Goal: Transaction & Acquisition: Purchase product/service

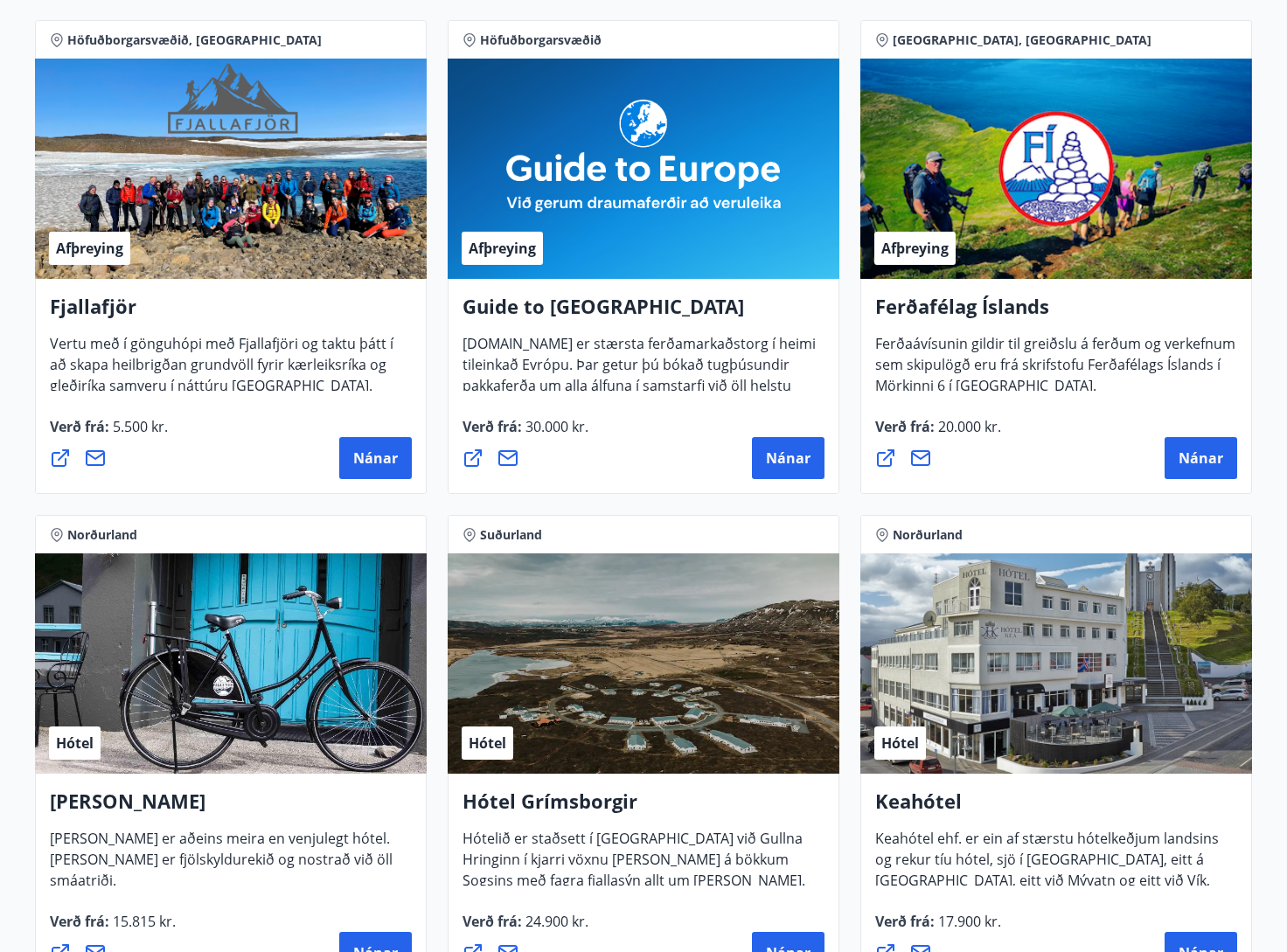
scroll to position [320, 2]
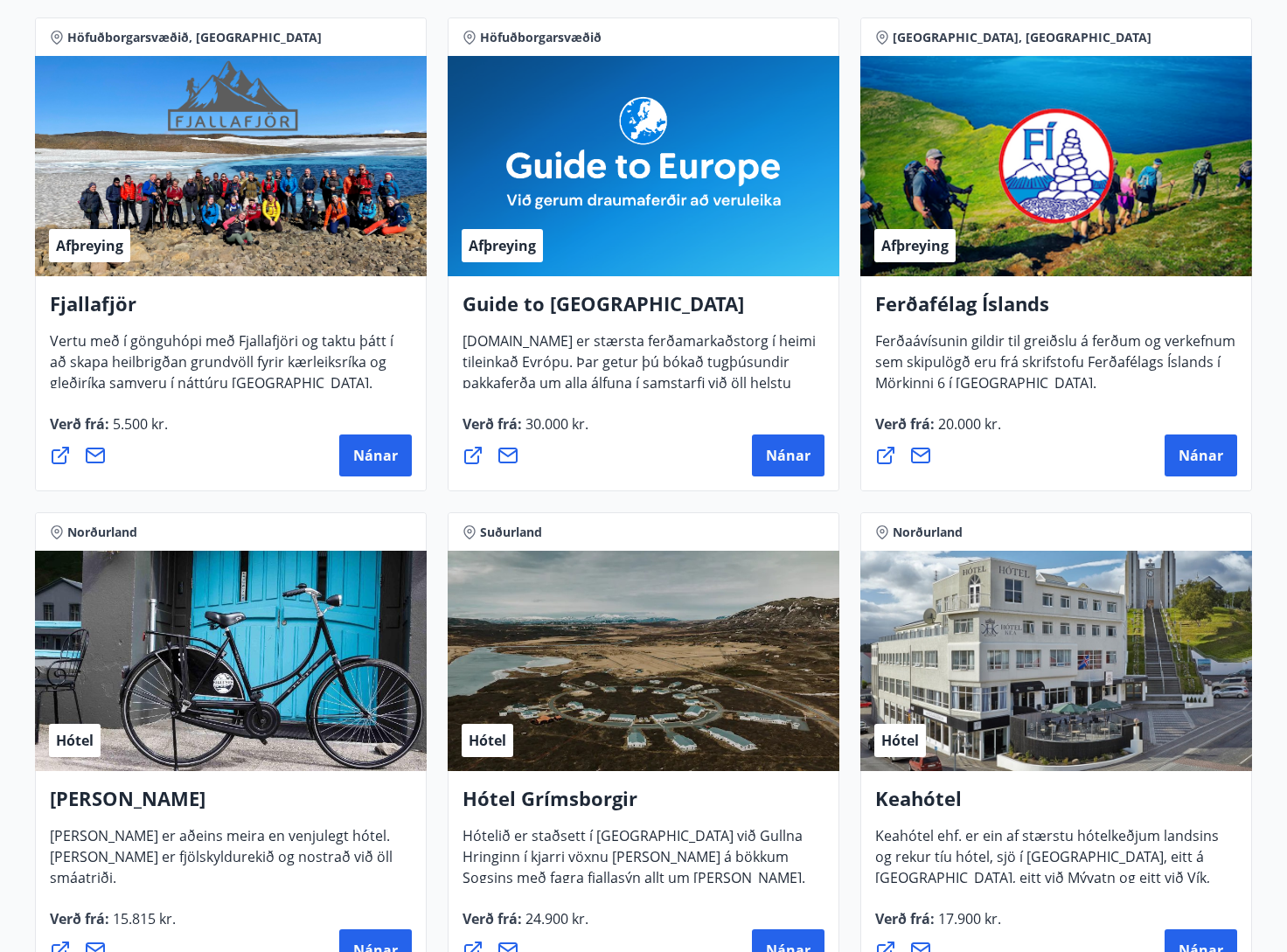
click at [151, 586] on div "Hótel" at bounding box center [230, 661] width 392 height 220
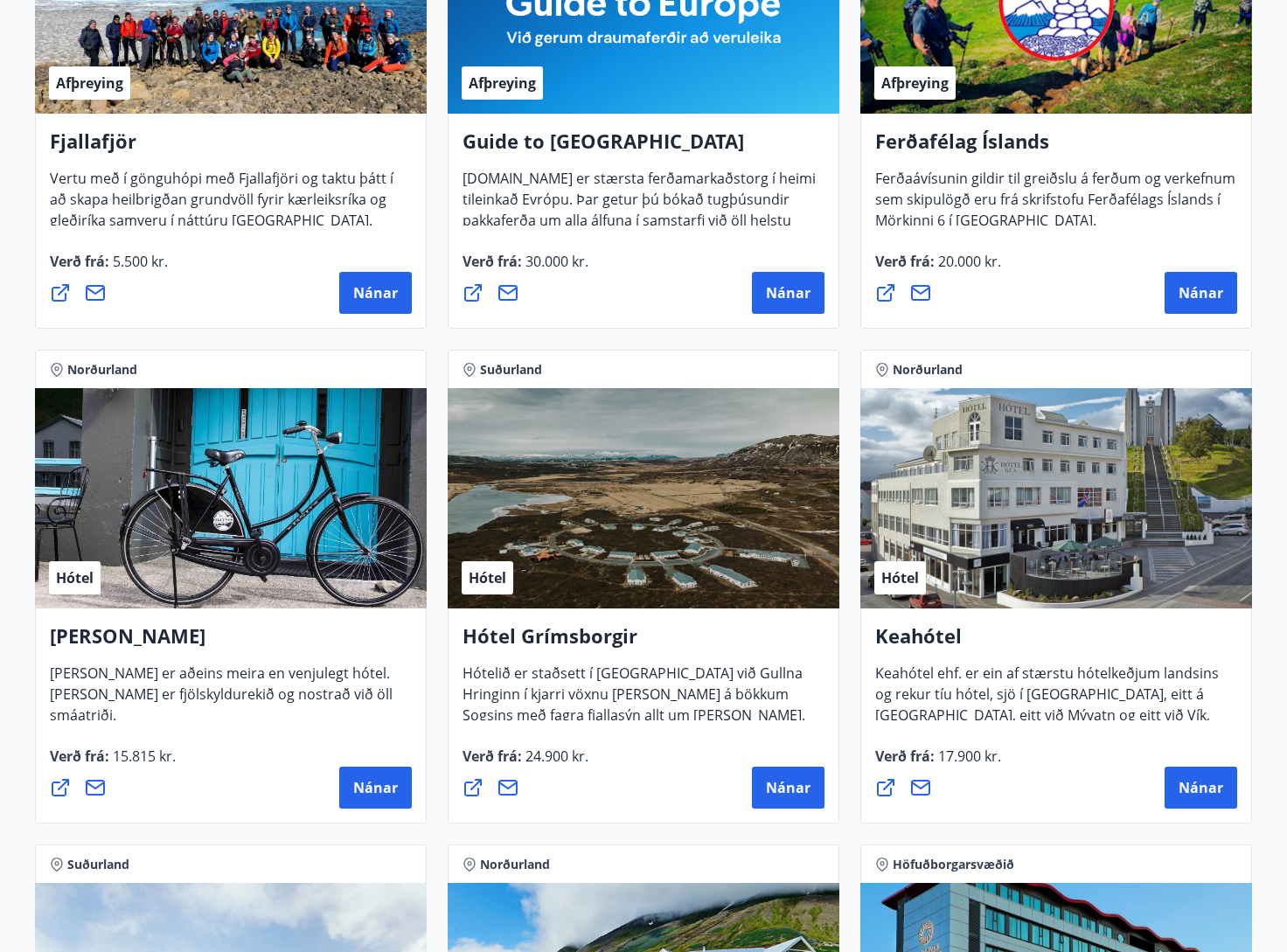
scroll to position [488, 0]
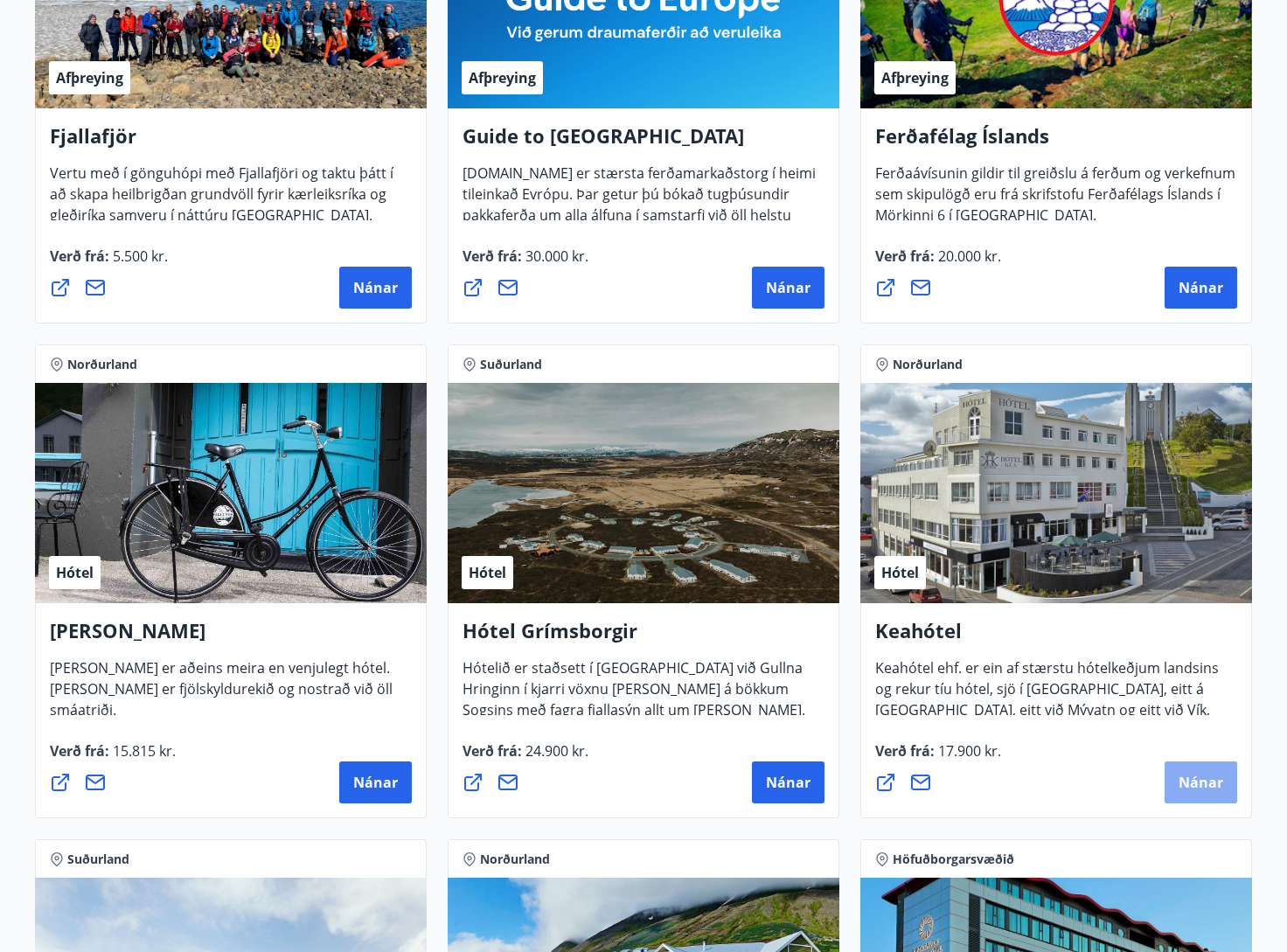
click at [1207, 781] on span "Nánar" at bounding box center [1201, 783] width 44 height 19
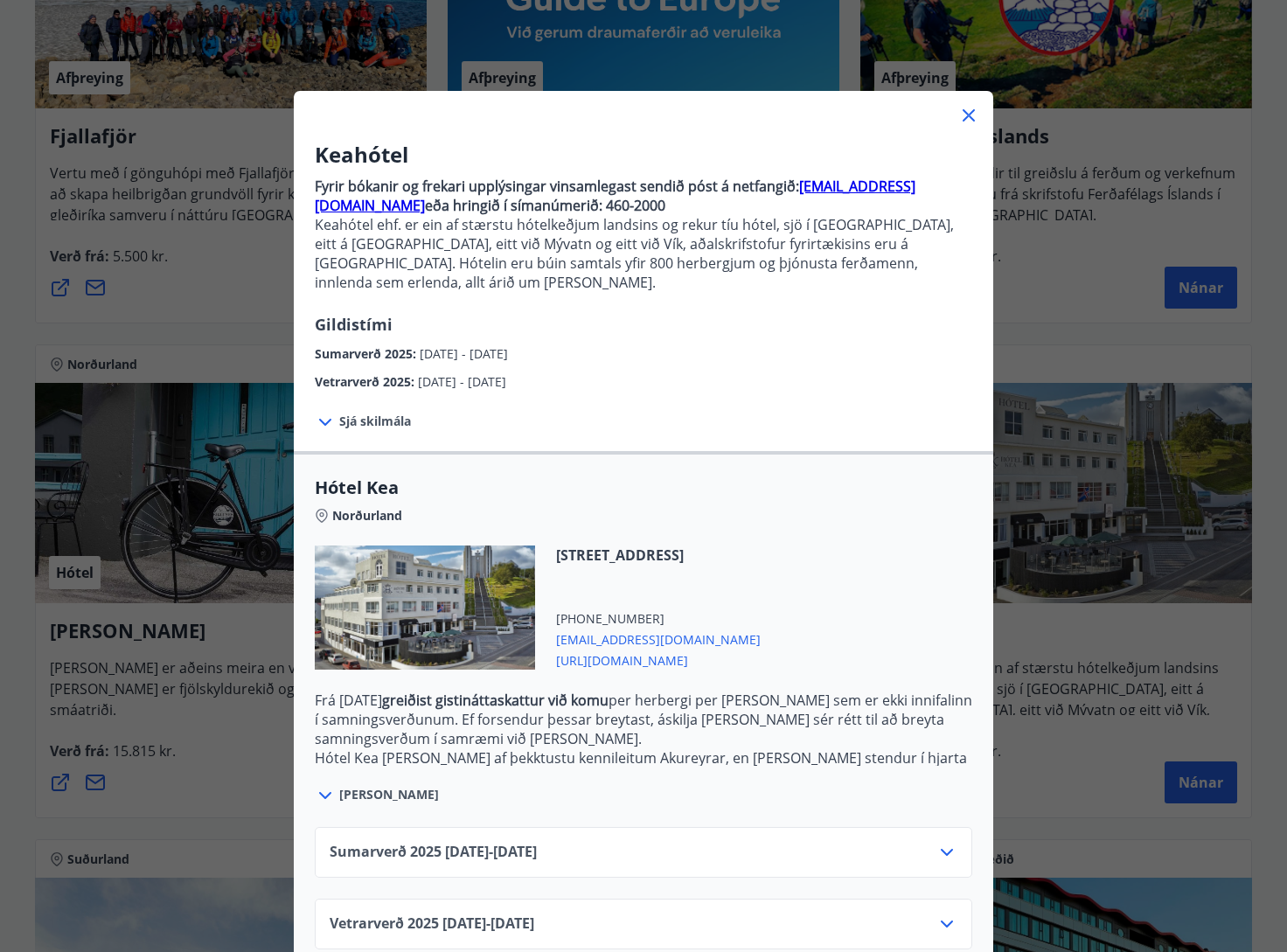
scroll to position [14, 0]
click at [948, 843] on icon at bounding box center [948, 853] width 21 height 21
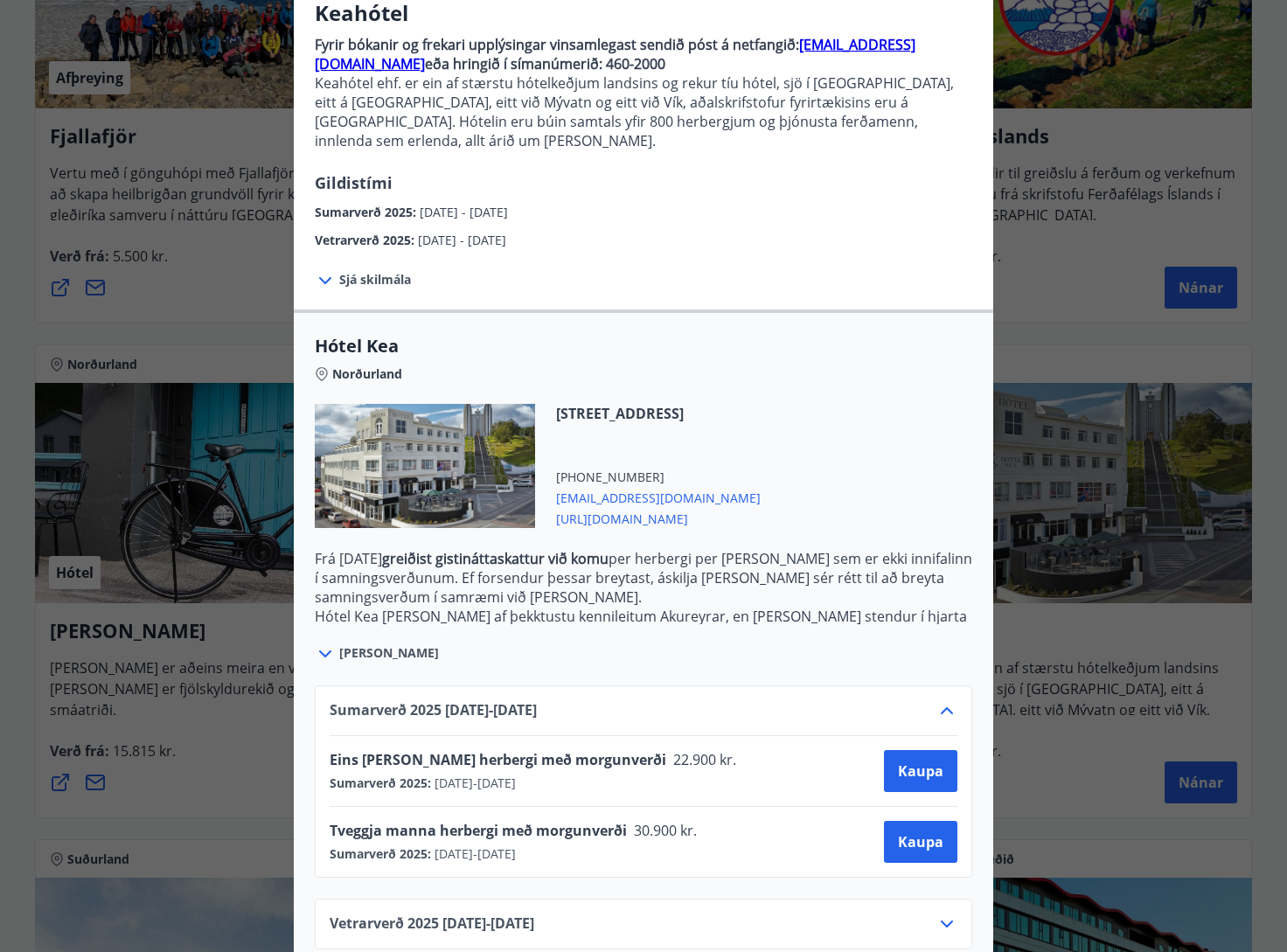
scroll to position [155, 0]
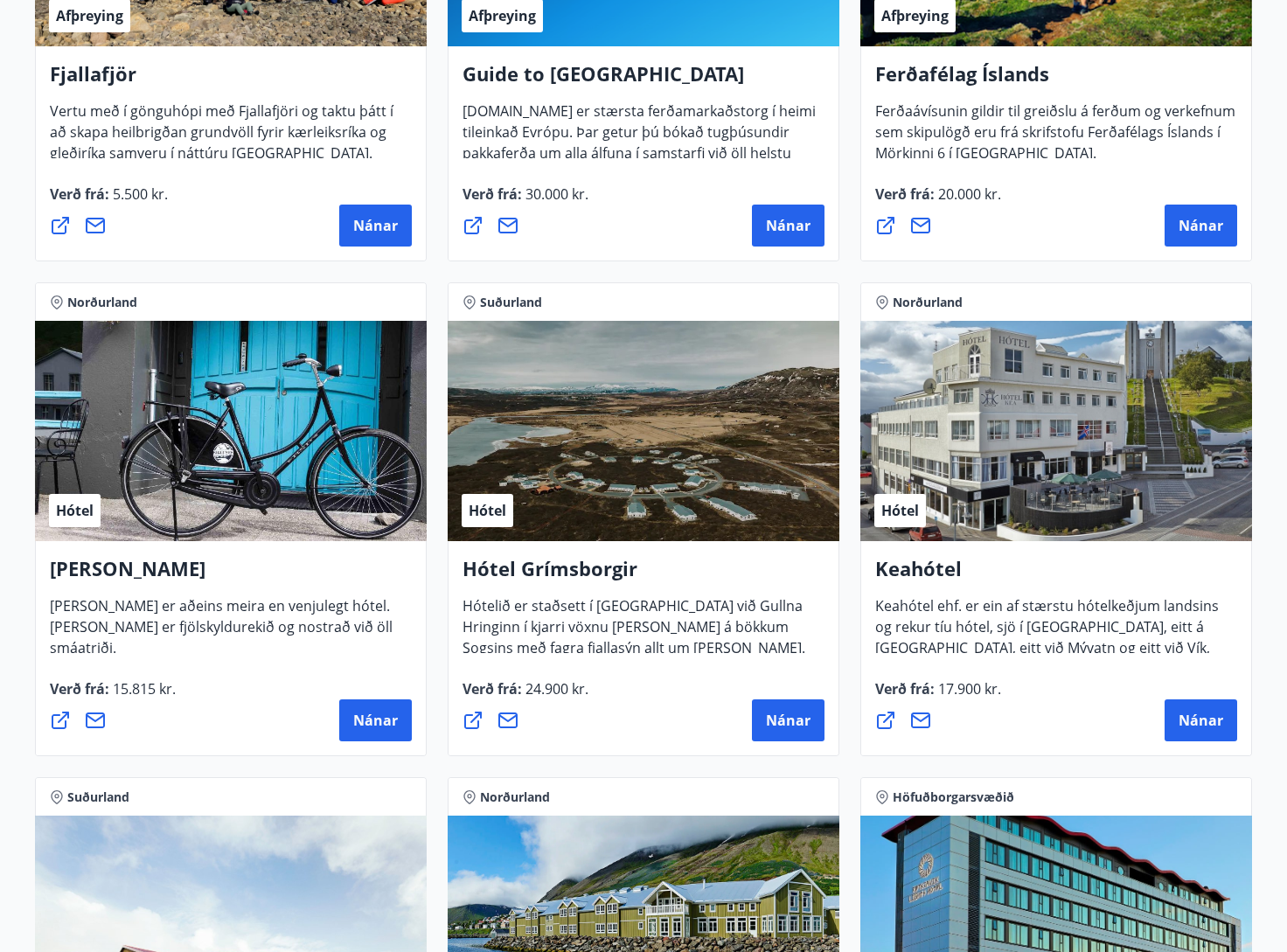
scroll to position [552, 0]
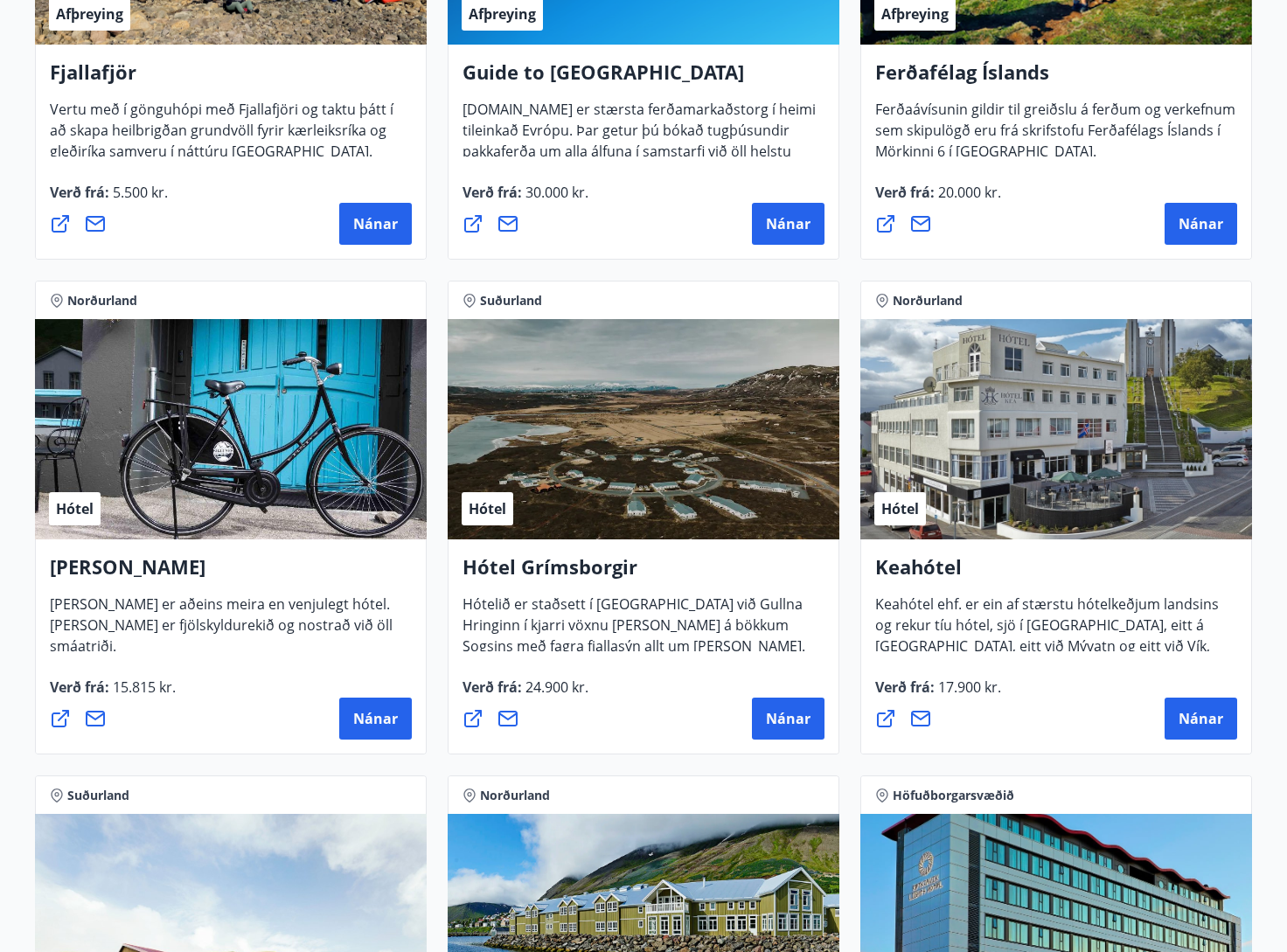
click at [1053, 449] on div "Hótel" at bounding box center [1056, 429] width 392 height 220
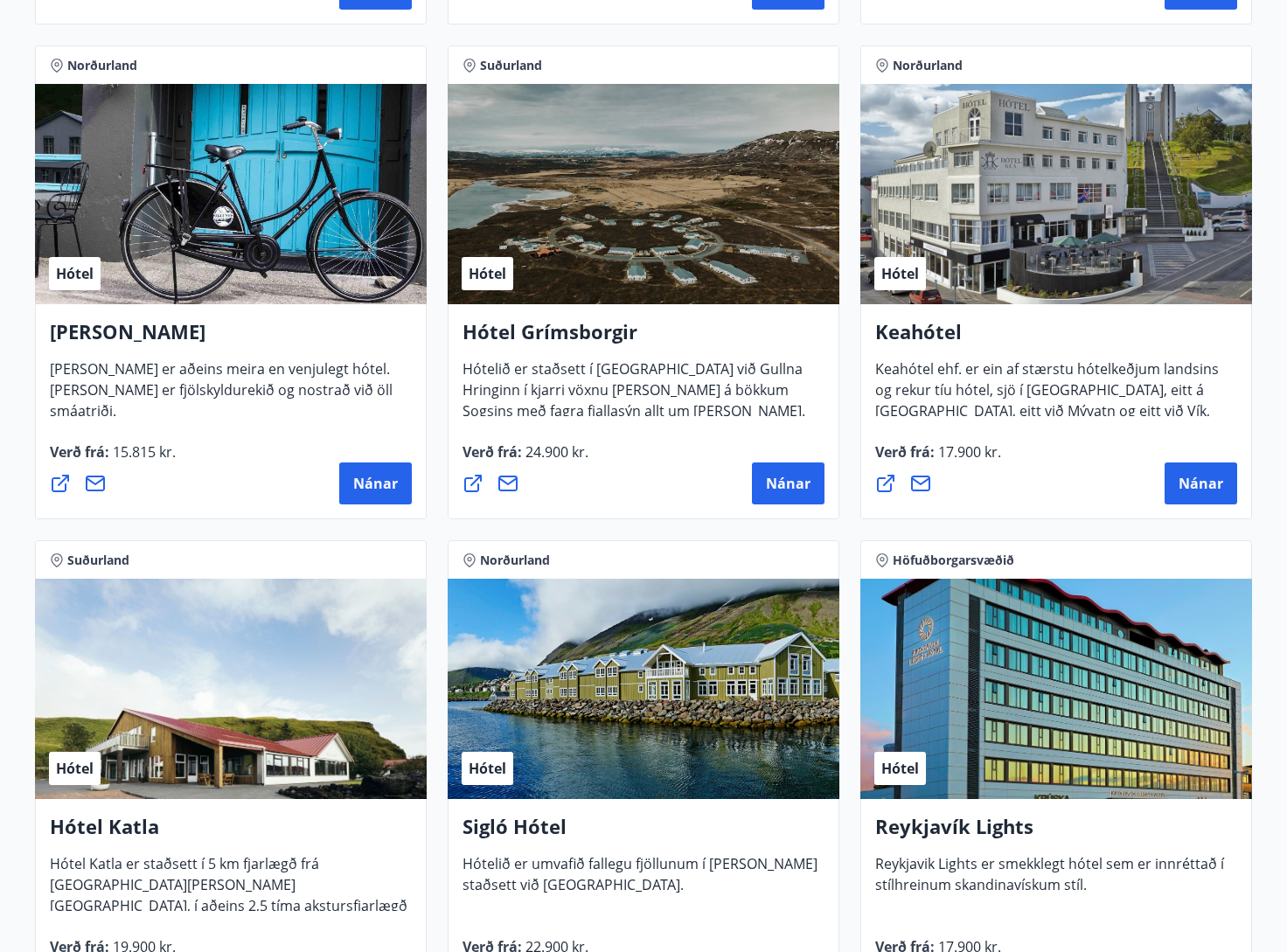
scroll to position [790, 0]
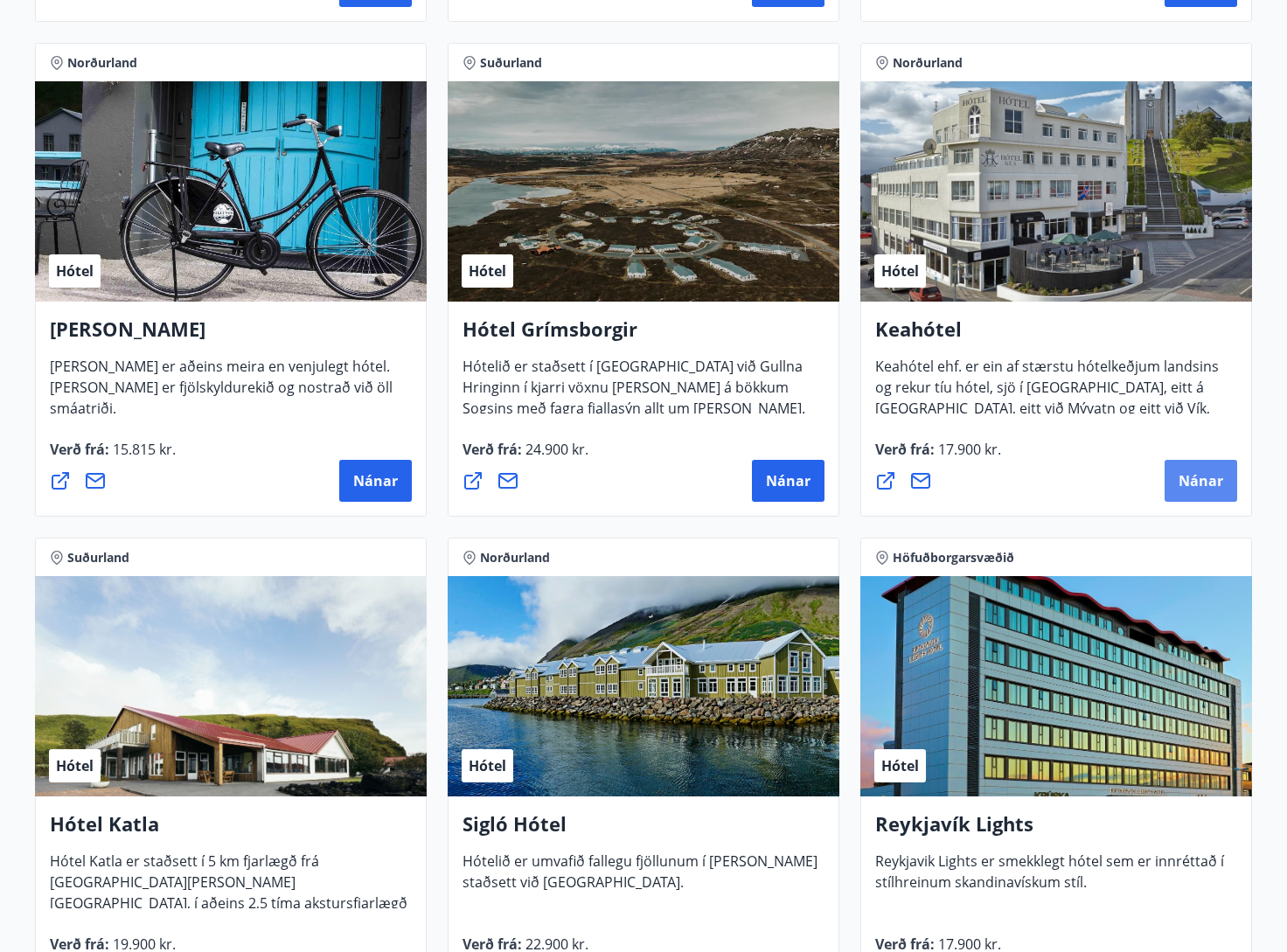
click at [1199, 481] on span "Nánar" at bounding box center [1201, 481] width 44 height 19
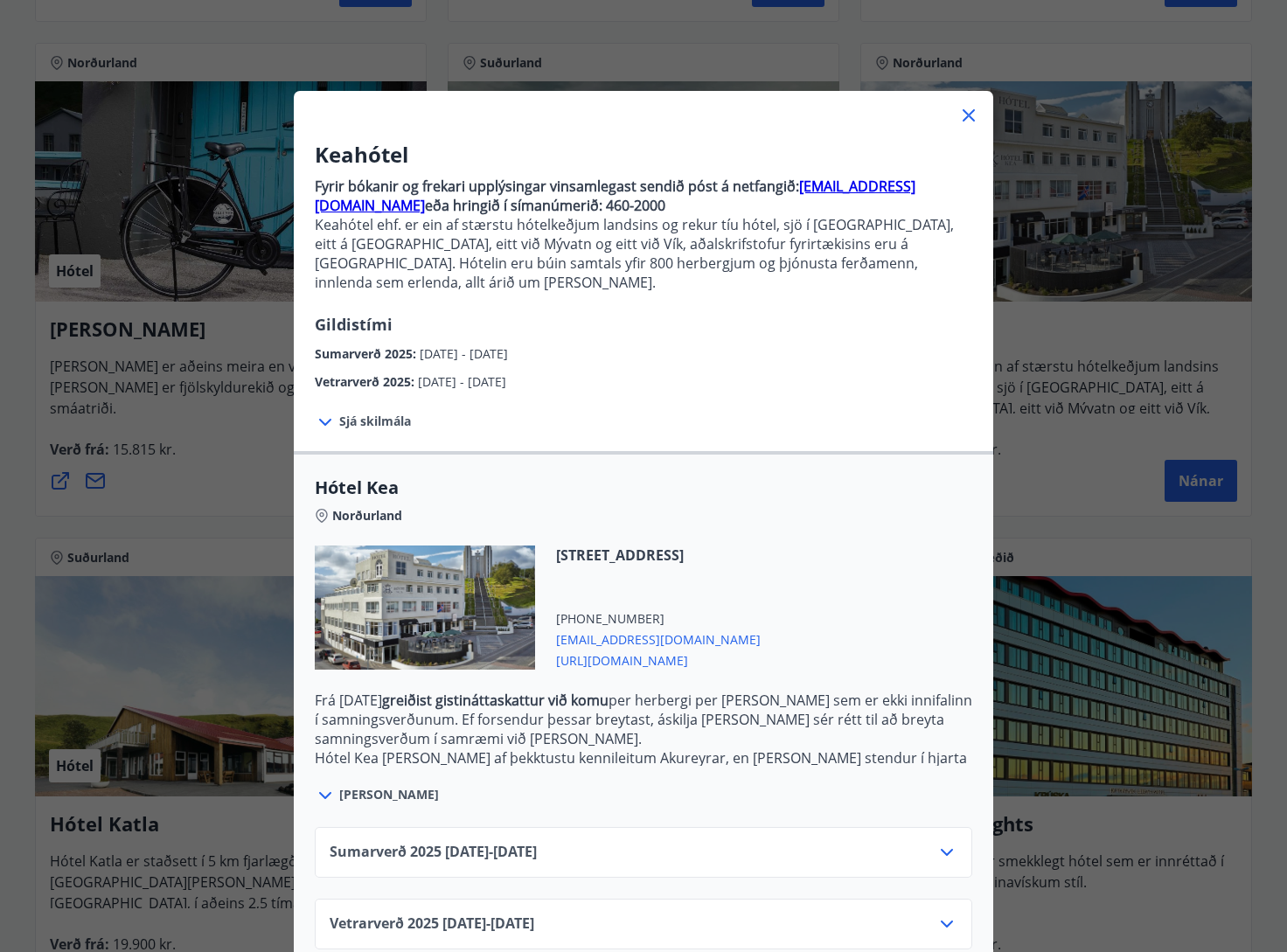
scroll to position [14, 0]
click at [948, 843] on icon at bounding box center [948, 853] width 21 height 21
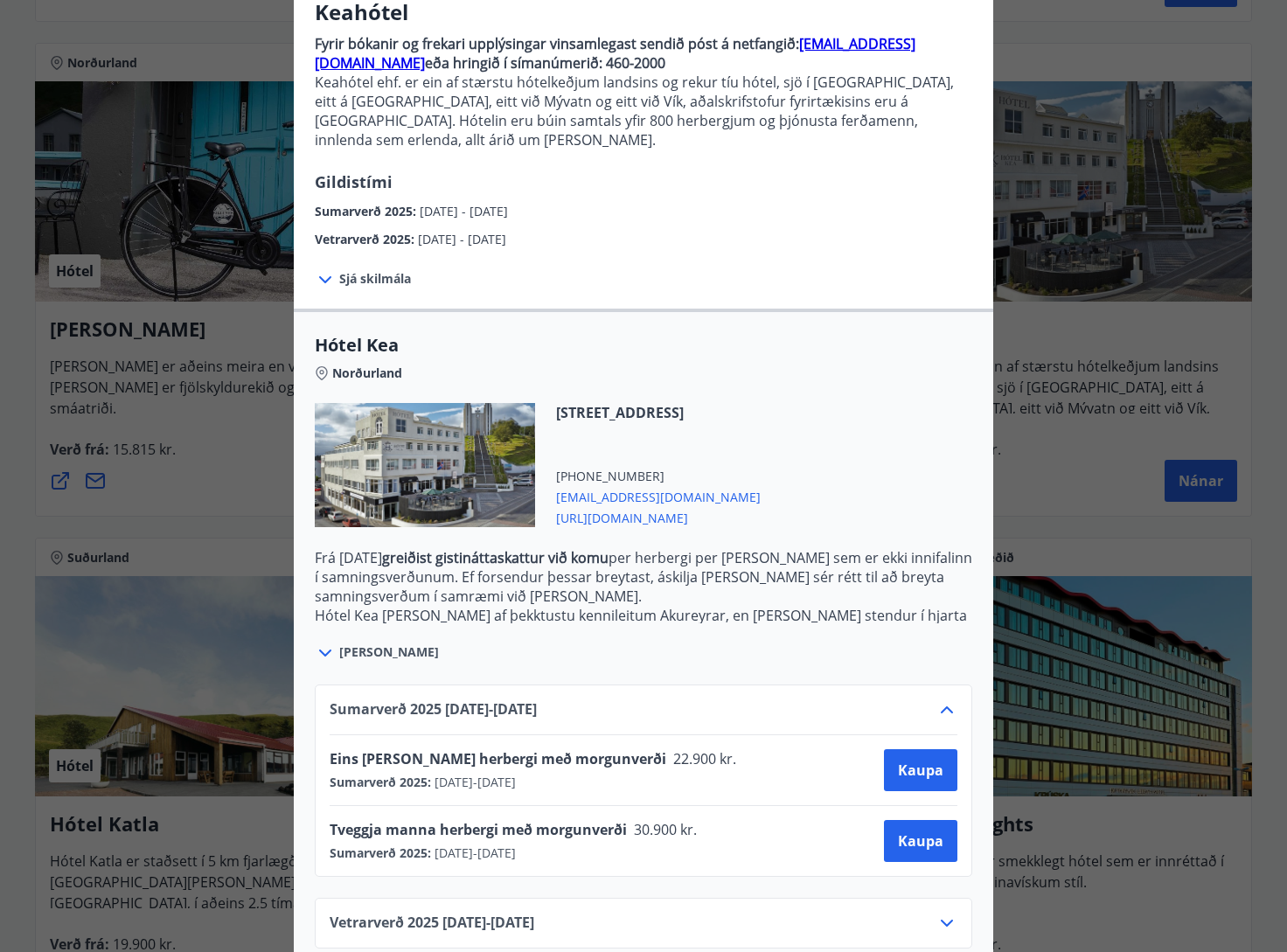
scroll to position [155, 0]
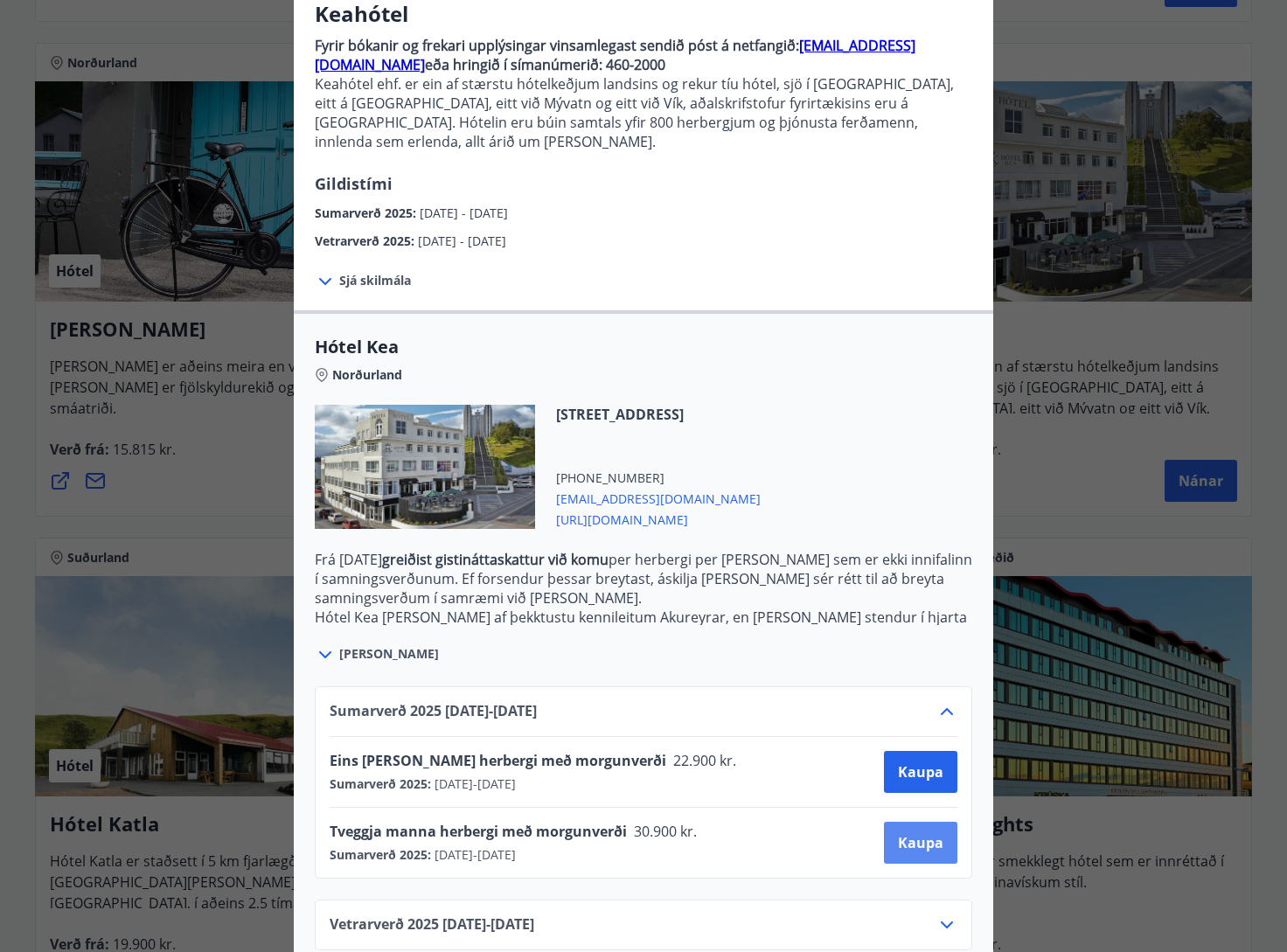
click at [921, 833] on span "Kaupa" at bounding box center [921, 843] width 45 height 19
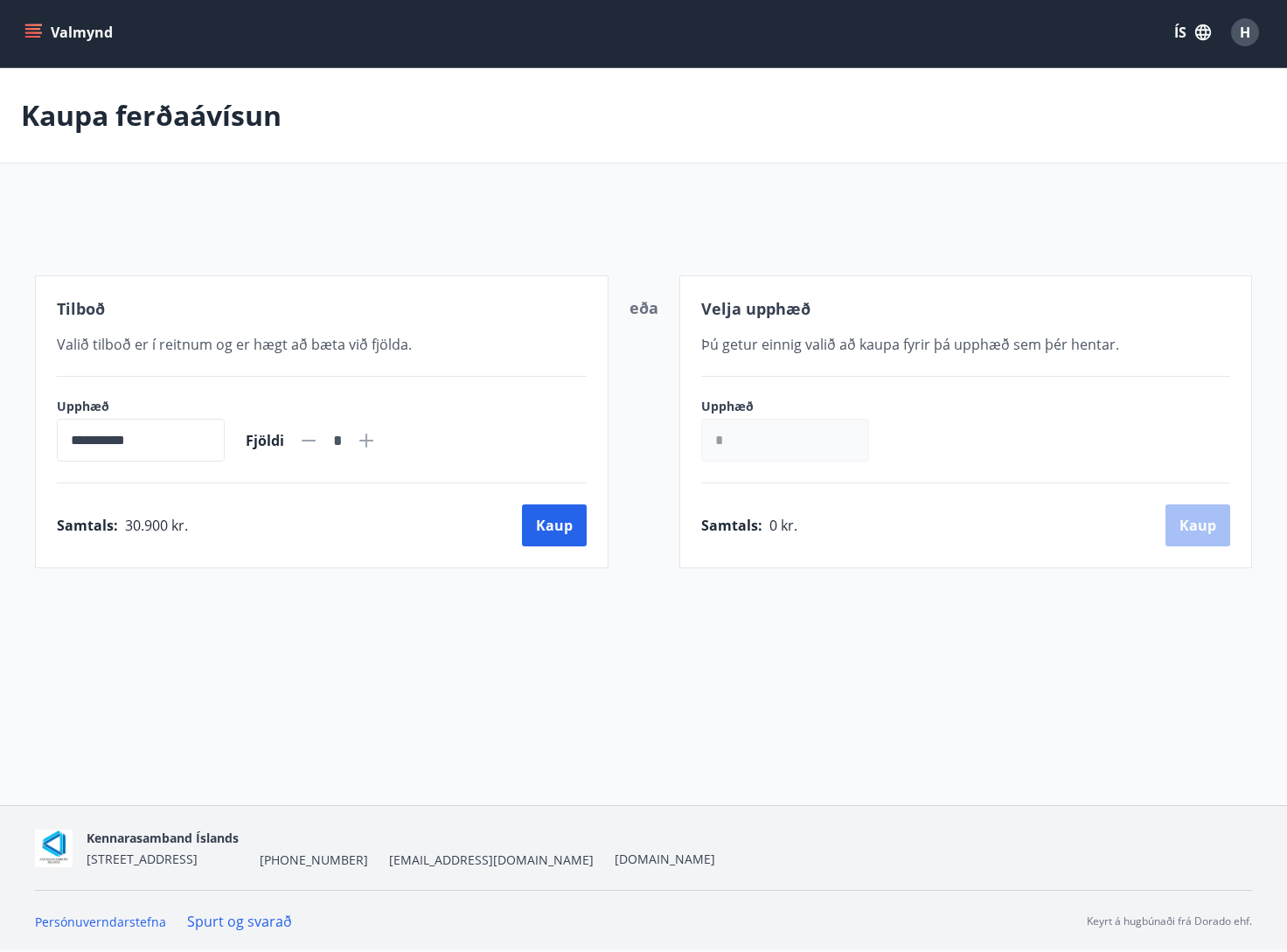
scroll to position [3, 0]
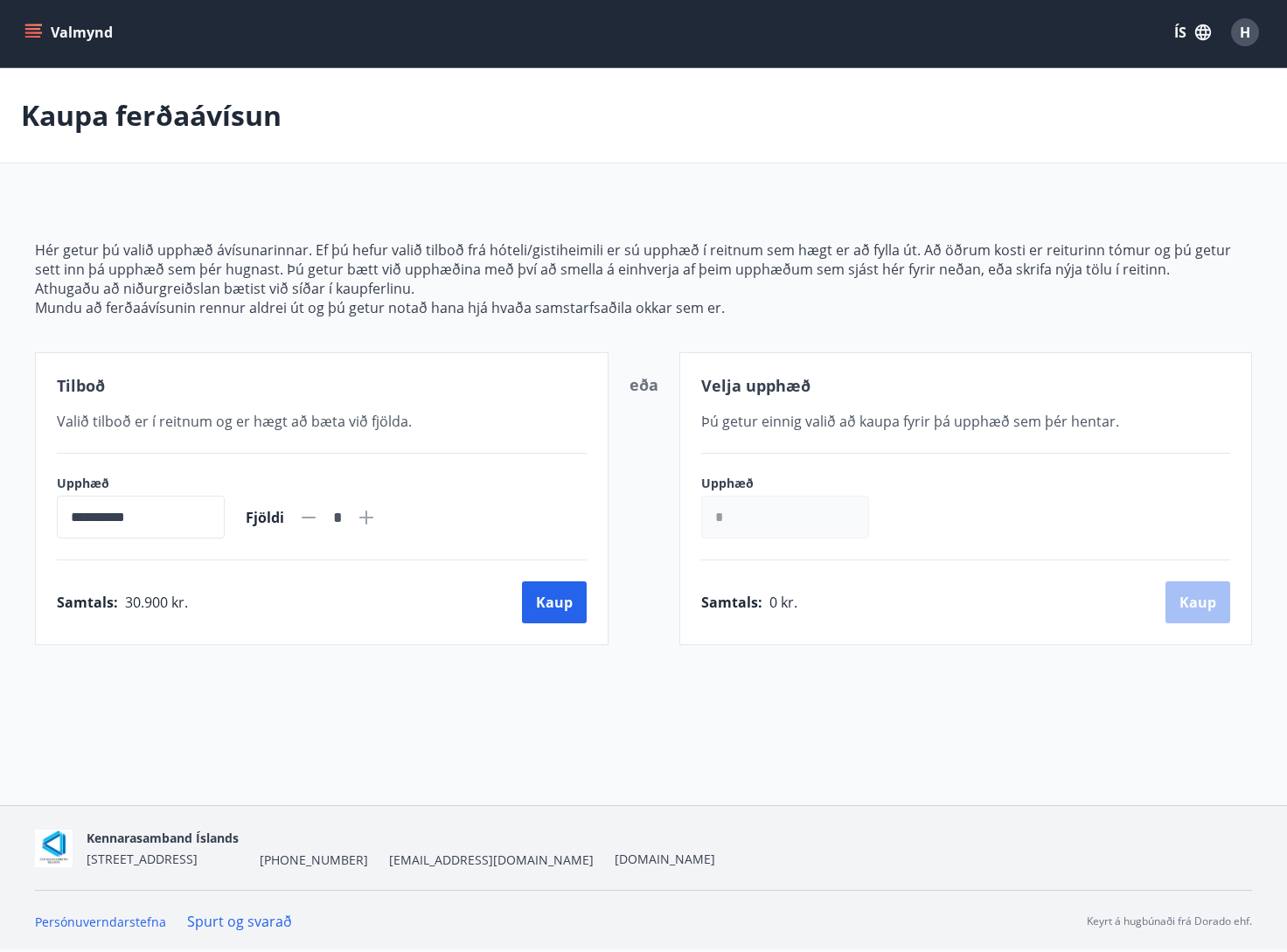
click at [367, 517] on icon at bounding box center [366, 518] width 2 height 2
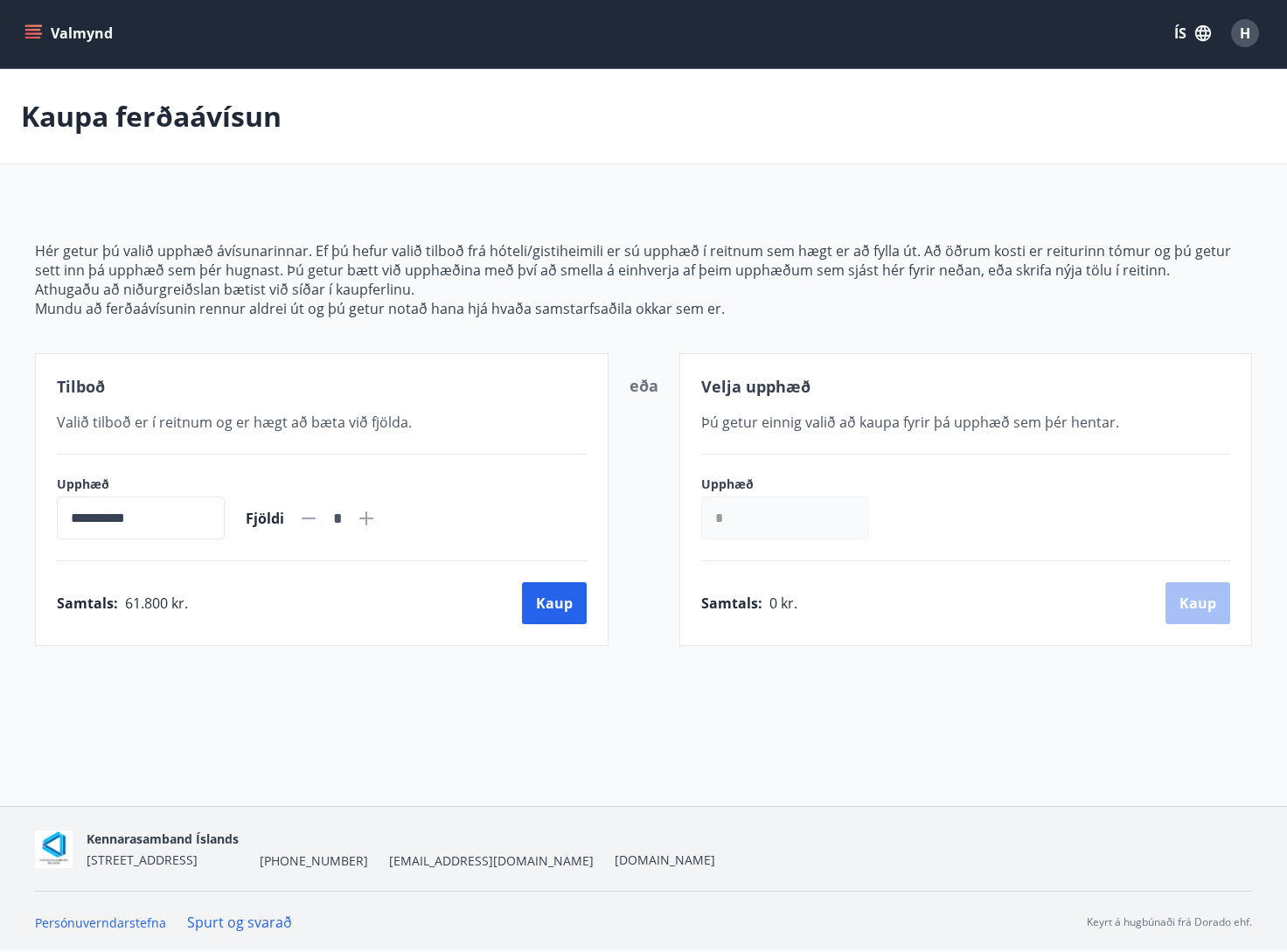
scroll to position [4, 0]
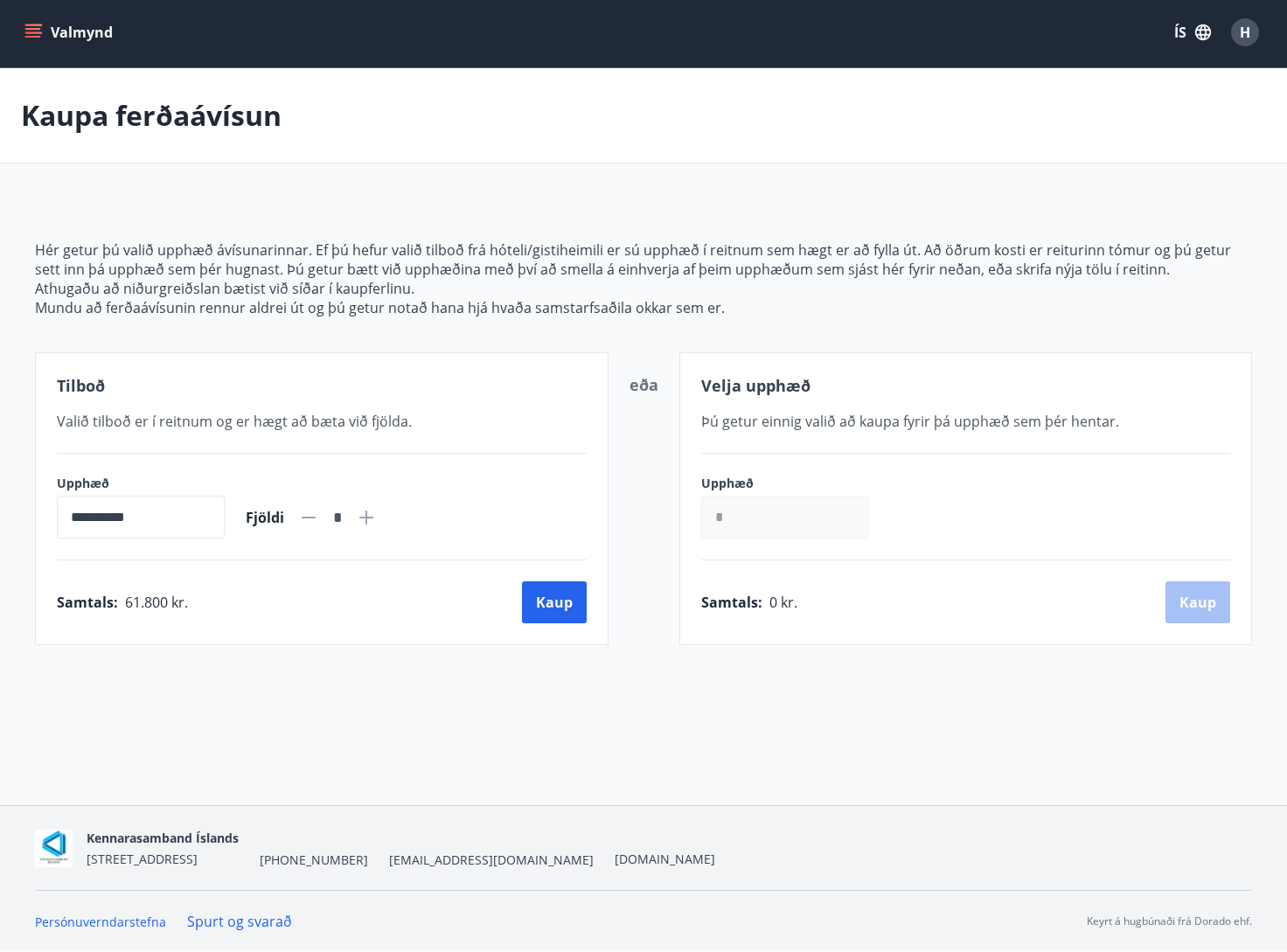
click at [316, 517] on icon at bounding box center [308, 518] width 14 height 2
type input "*"
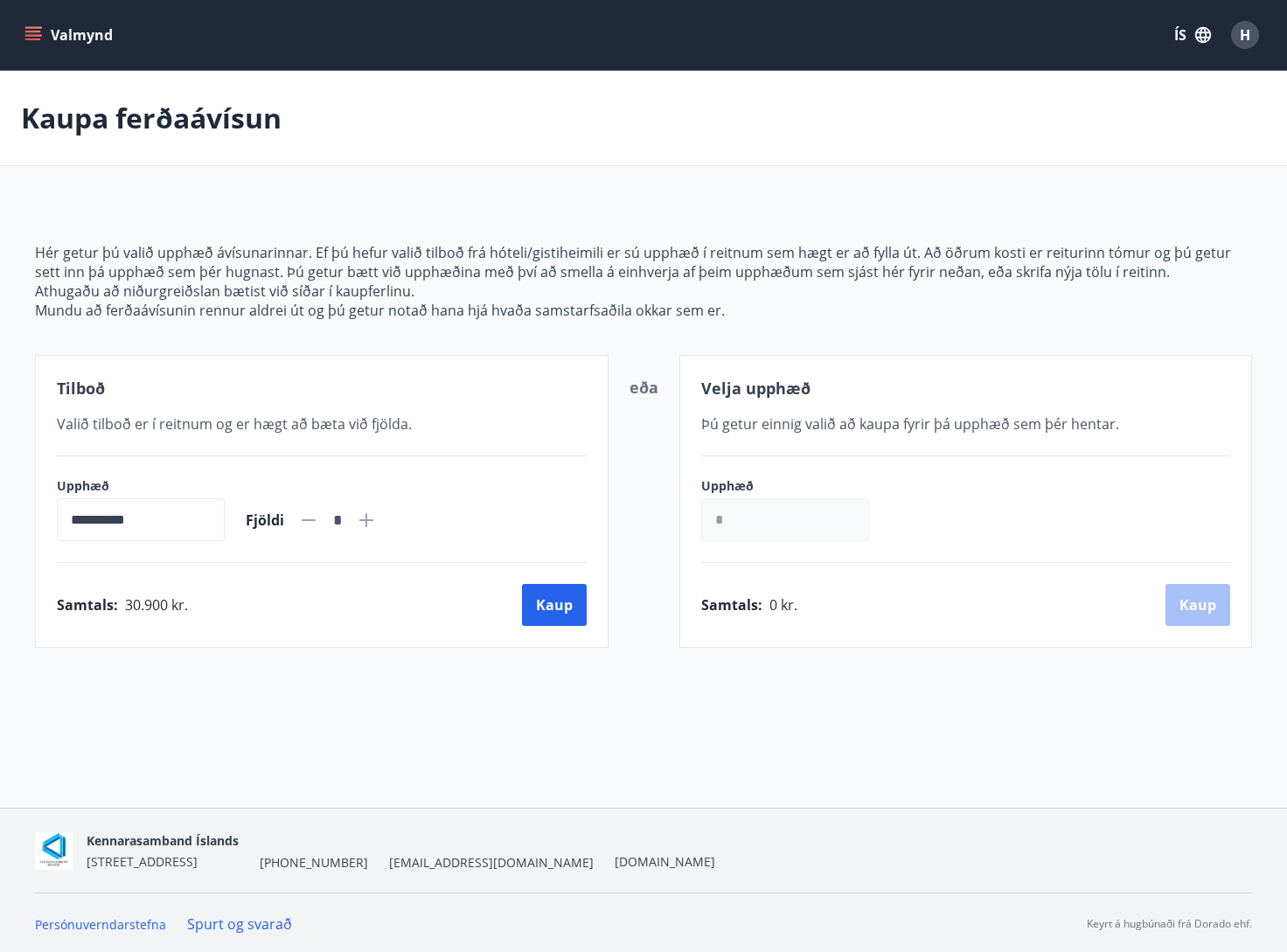
scroll to position [0, 0]
